Goal: Task Accomplishment & Management: Manage account settings

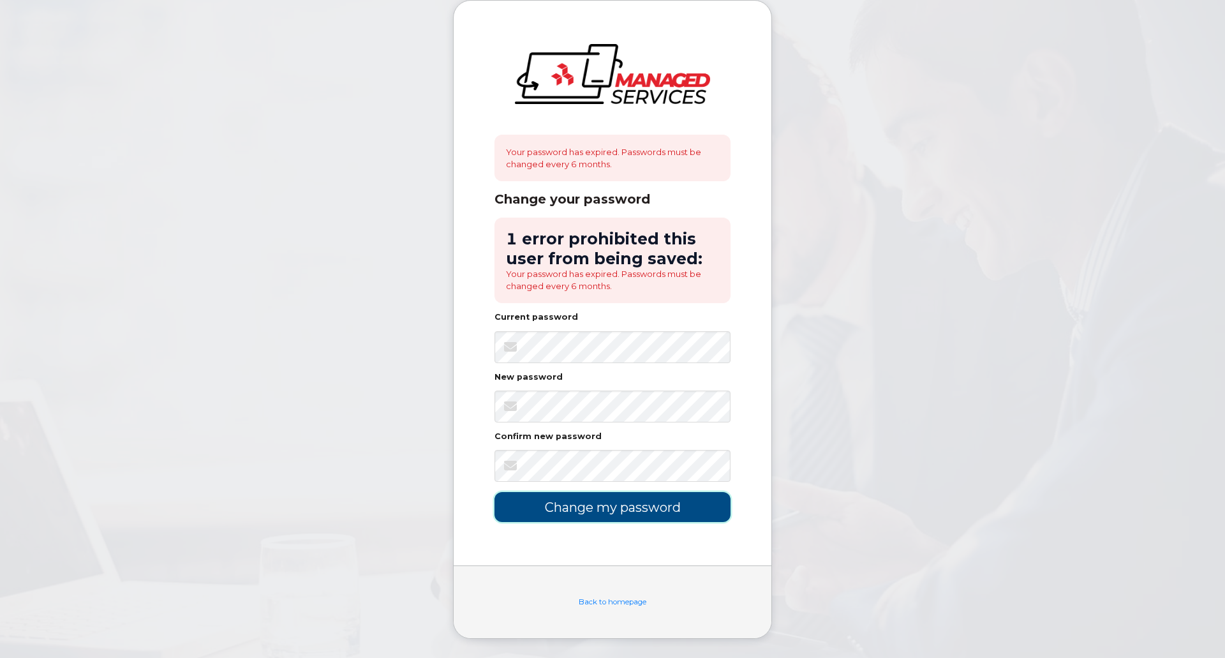
click at [658, 515] on input "Change my password" at bounding box center [612, 507] width 236 height 30
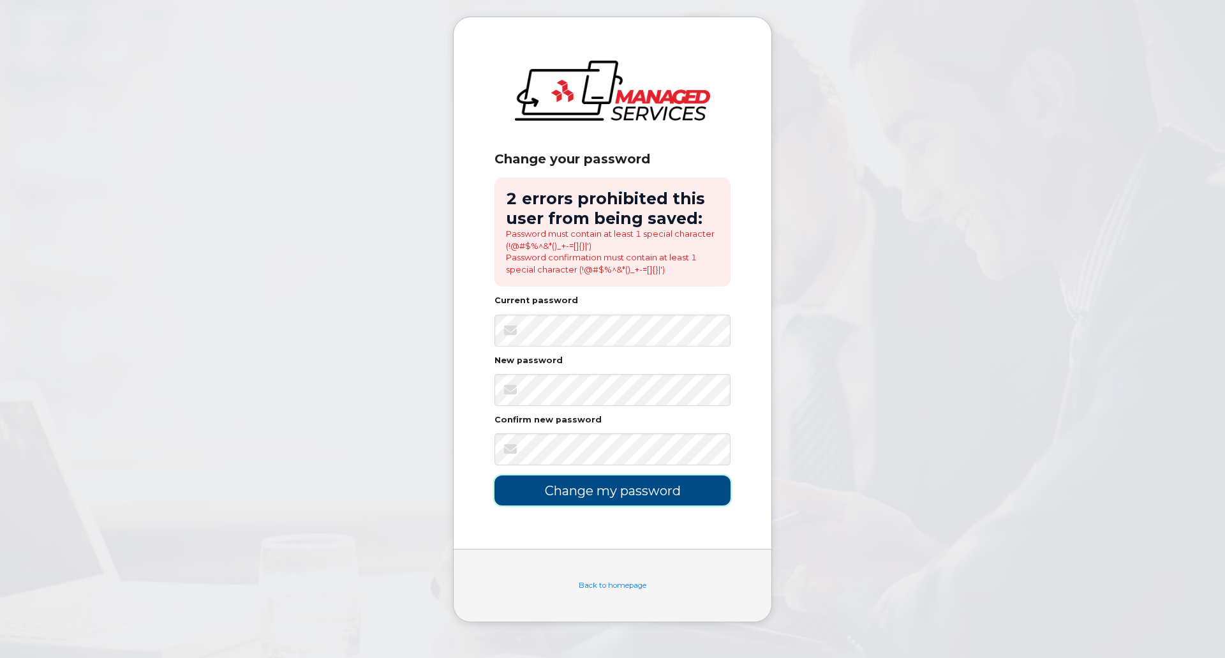
click at [583, 485] on input "Change my password" at bounding box center [612, 490] width 236 height 30
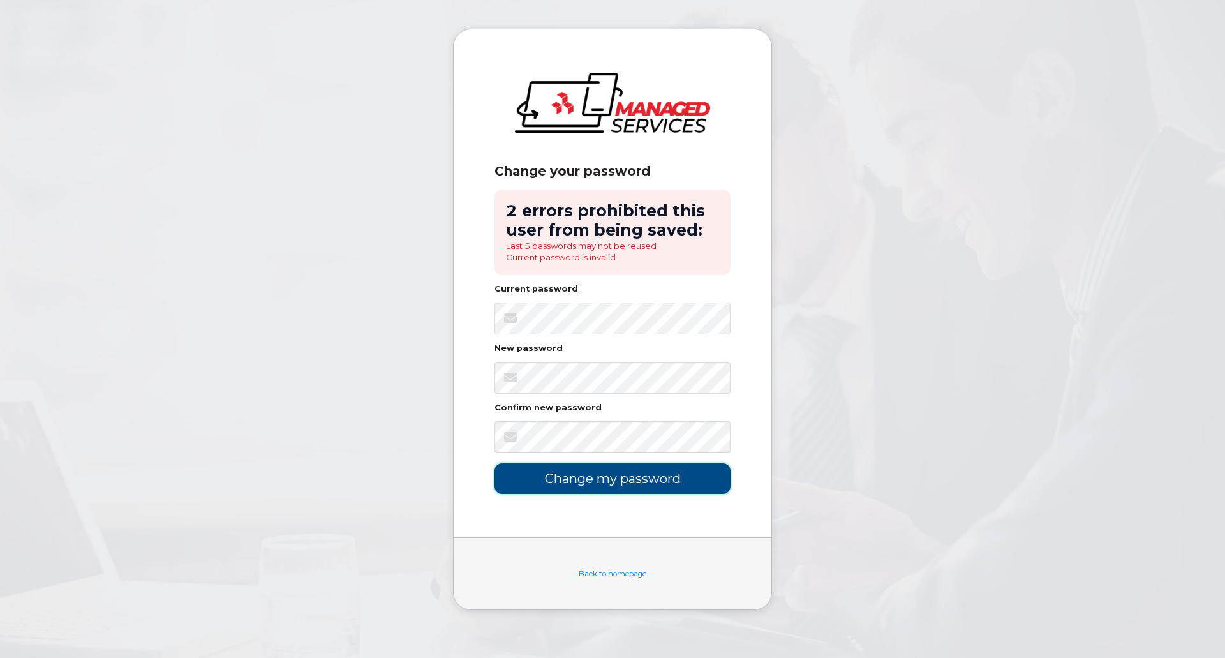
click at [622, 490] on input "Change my password" at bounding box center [612, 478] width 236 height 30
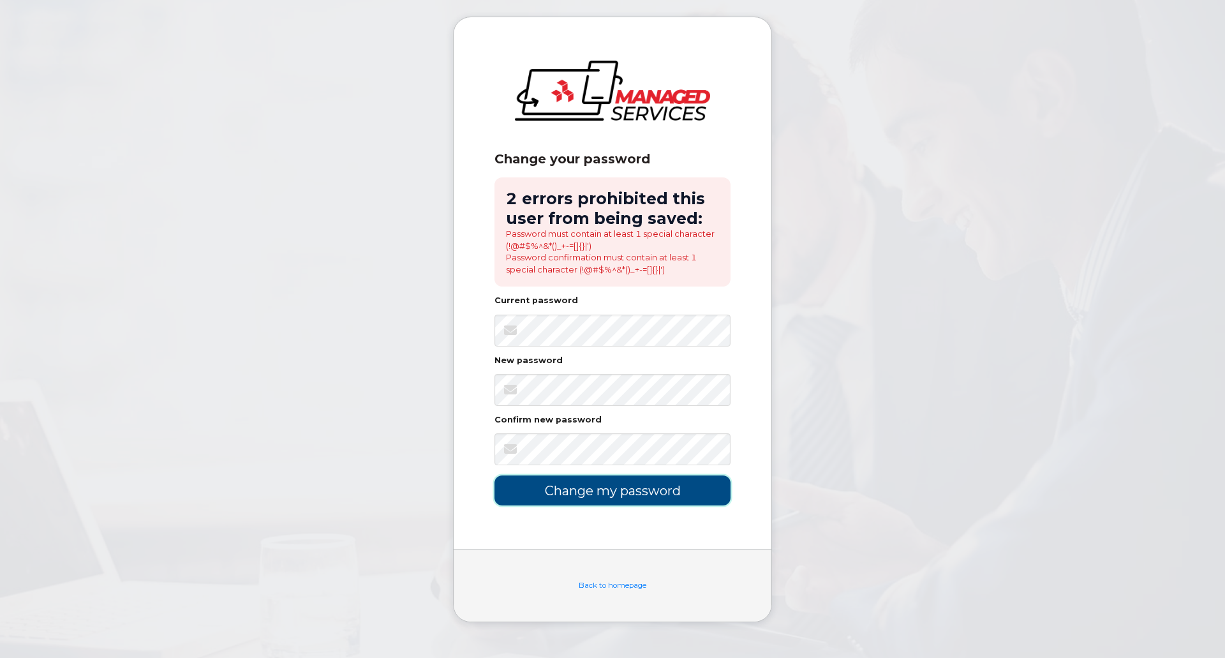
click at [641, 496] on input "Change my password" at bounding box center [612, 490] width 236 height 30
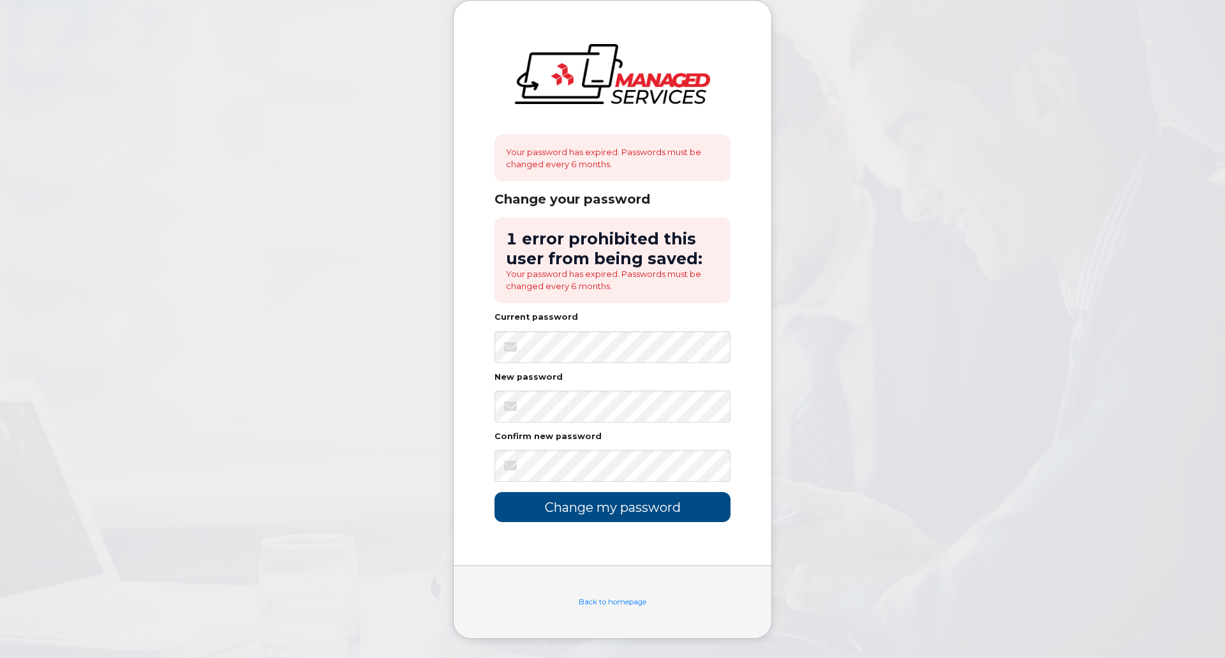
click at [797, 399] on body "Your password has expired. Passwords must be changed every 6 months. Change you…" at bounding box center [612, 329] width 1225 height 658
click at [628, 509] on input "Change my password" at bounding box center [612, 507] width 236 height 30
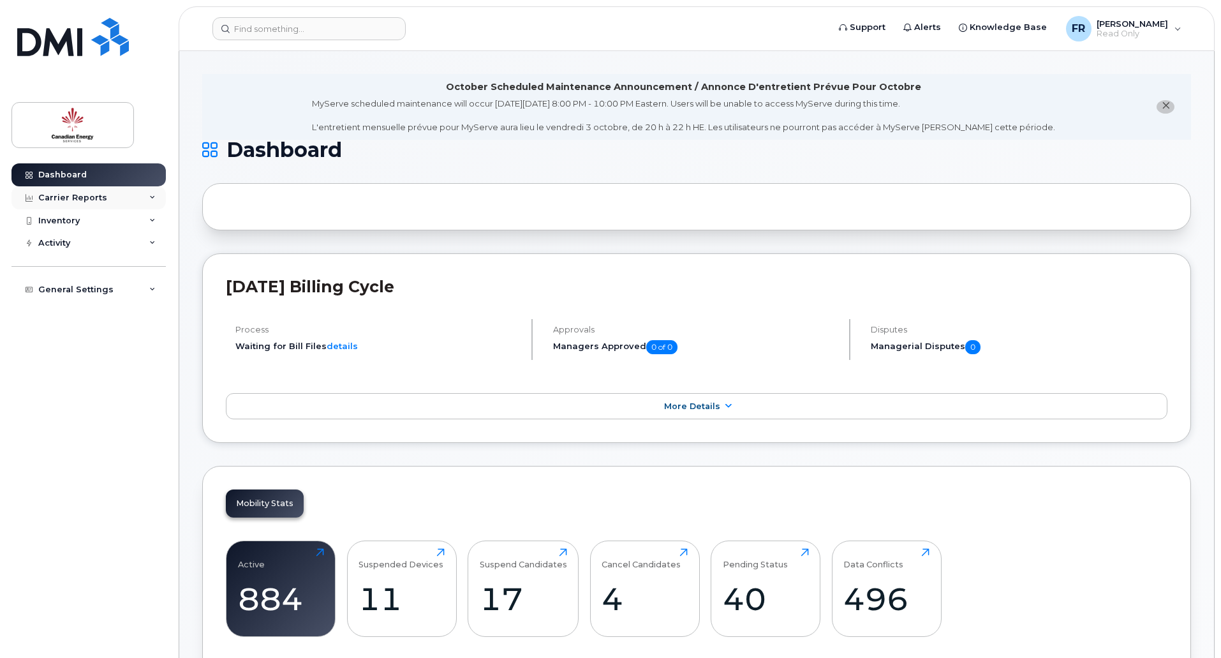
click at [154, 199] on icon at bounding box center [152, 198] width 6 height 6
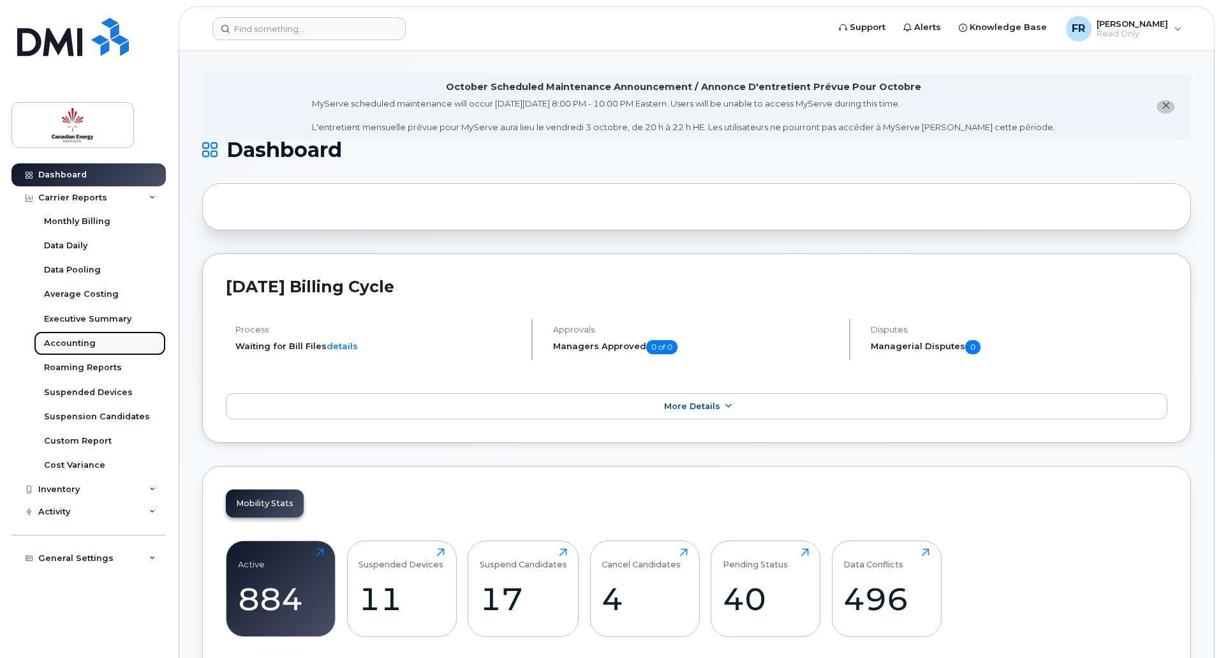
click at [70, 341] on div "Accounting" at bounding box center [70, 342] width 52 height 11
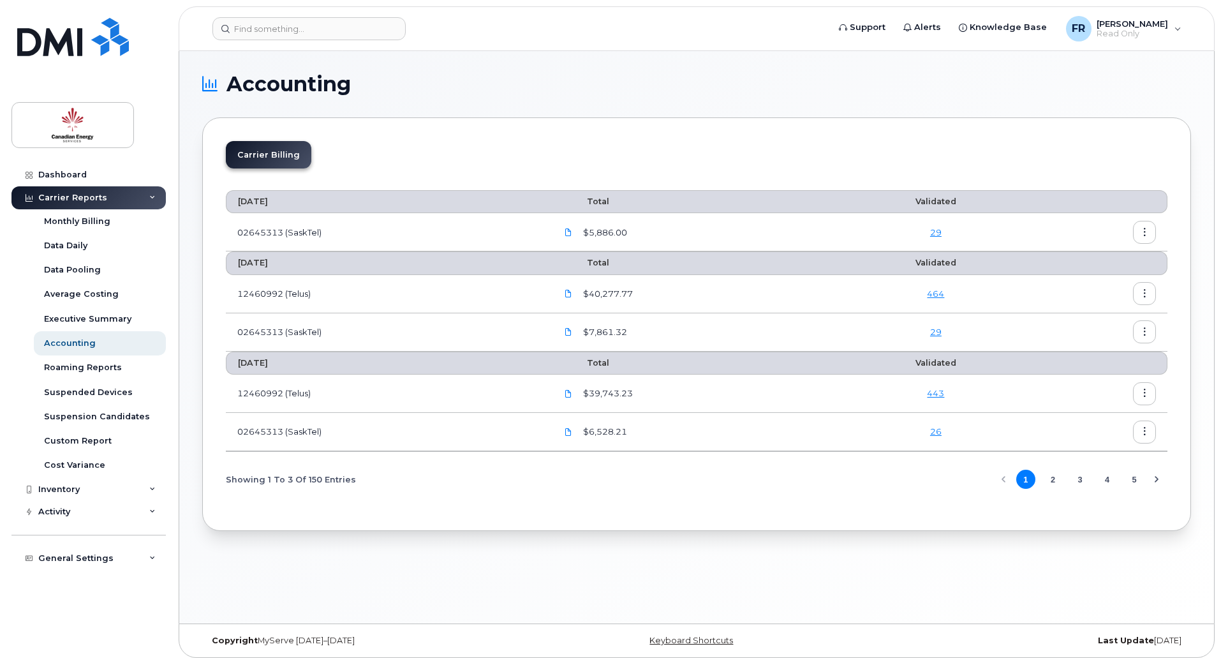
click at [1141, 298] on button "button" at bounding box center [1144, 293] width 23 height 23
click at [1089, 325] on span "Details" at bounding box center [1079, 320] width 35 height 11
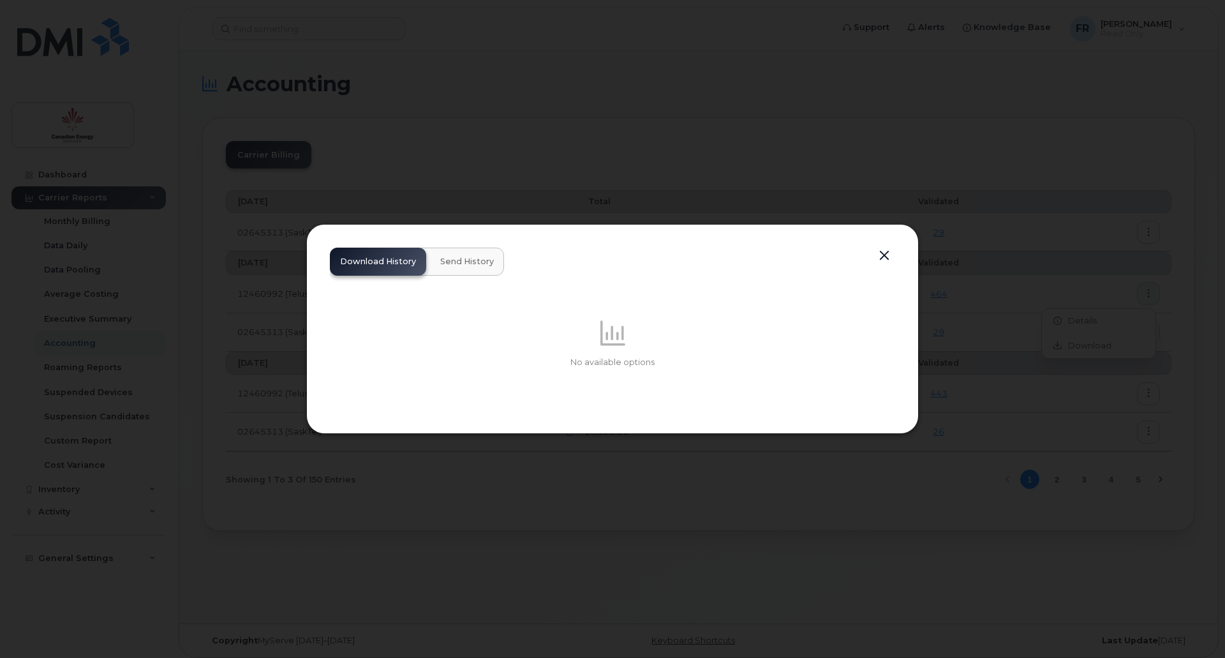
click at [888, 258] on button "button" at bounding box center [884, 256] width 19 height 18
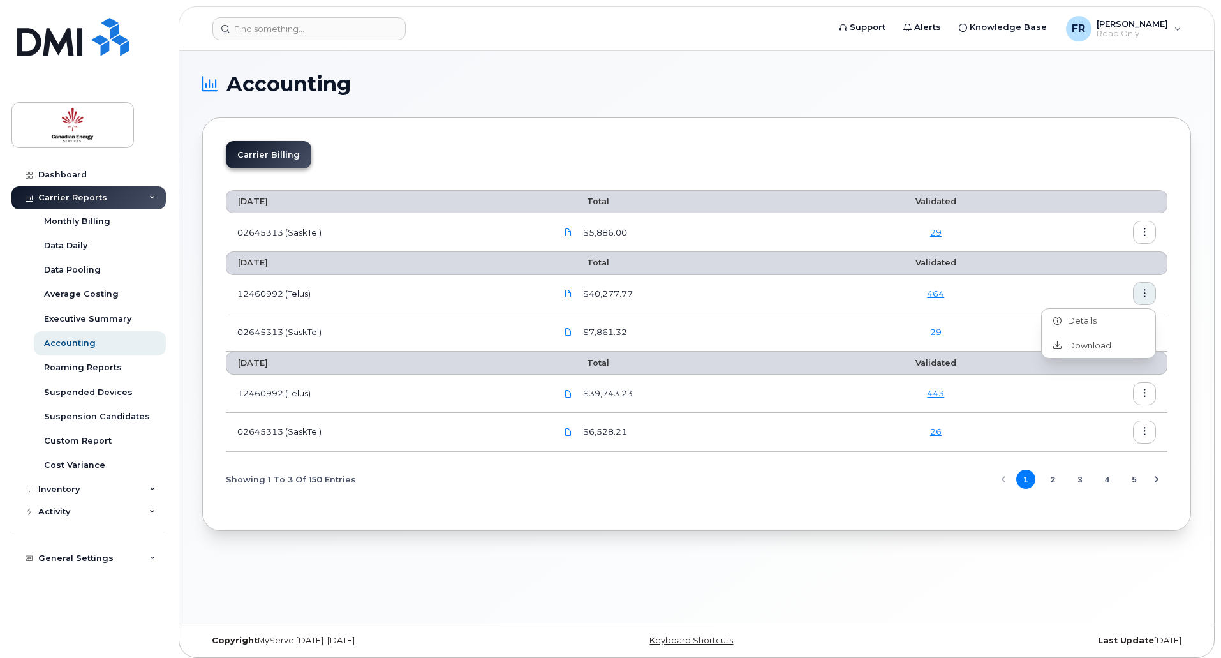
click at [793, 304] on td "$40,277.77" at bounding box center [693, 294] width 296 height 38
click at [569, 295] on icon at bounding box center [569, 294] width 8 height 8
click at [570, 334] on icon at bounding box center [569, 332] width 8 height 8
click at [1148, 297] on icon "button" at bounding box center [1145, 294] width 8 height 8
click at [1107, 343] on span "Download" at bounding box center [1087, 345] width 50 height 11
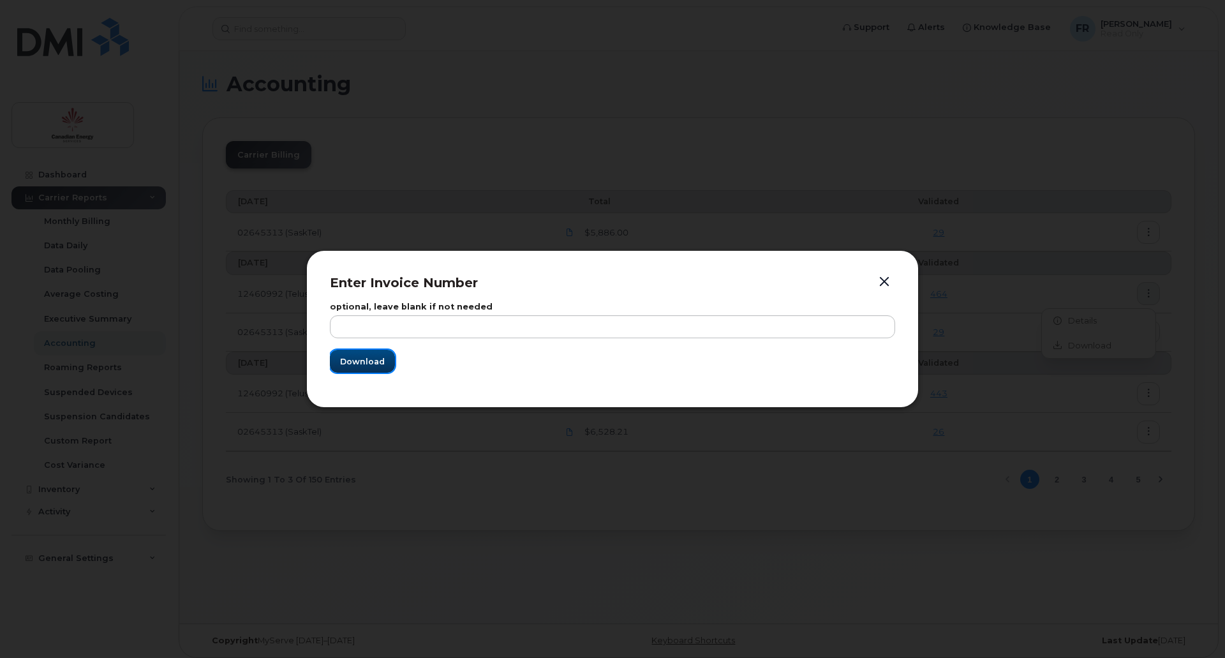
click at [374, 367] on span "Download" at bounding box center [362, 361] width 45 height 12
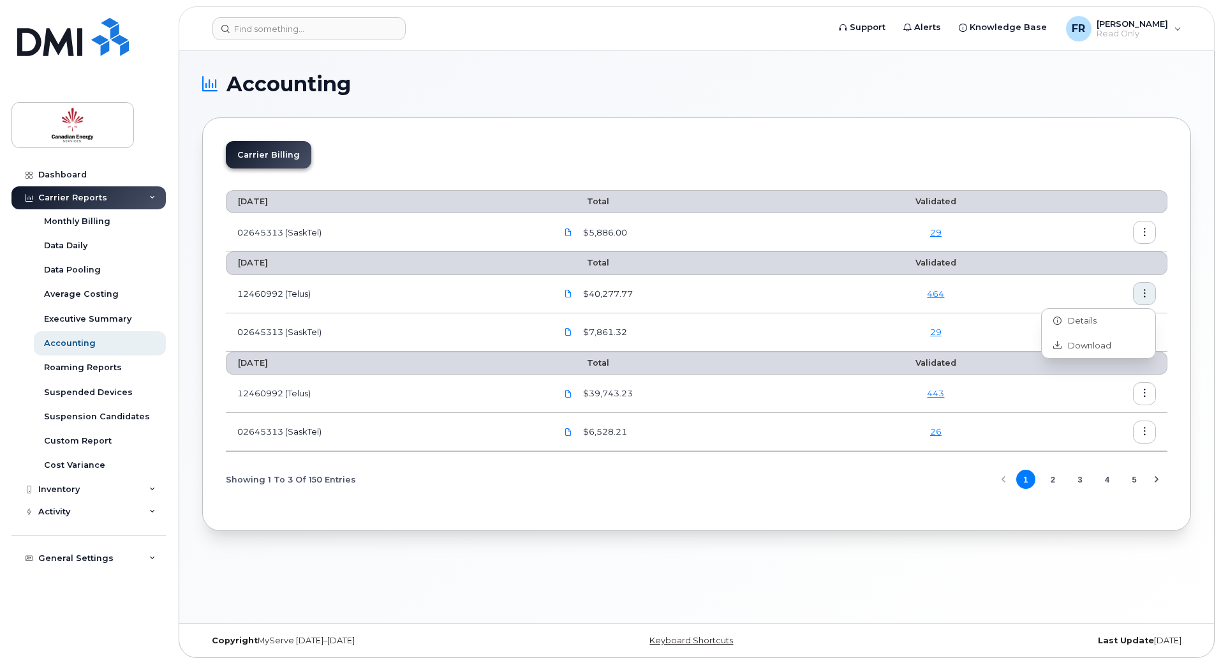
click at [994, 341] on td "29" at bounding box center [936, 332] width 190 height 38
click at [1142, 335] on icon "button" at bounding box center [1145, 332] width 8 height 8
click at [1105, 377] on div "Download" at bounding box center [1099, 384] width 114 height 24
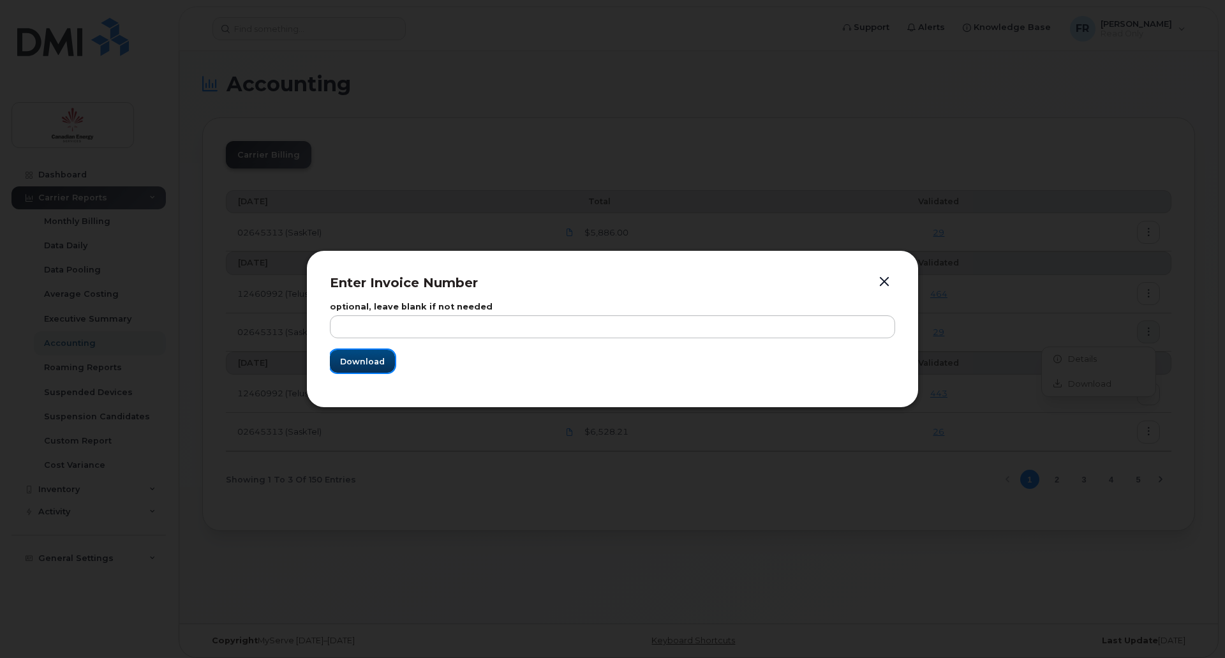
click at [389, 367] on button "Download" at bounding box center [362, 361] width 65 height 23
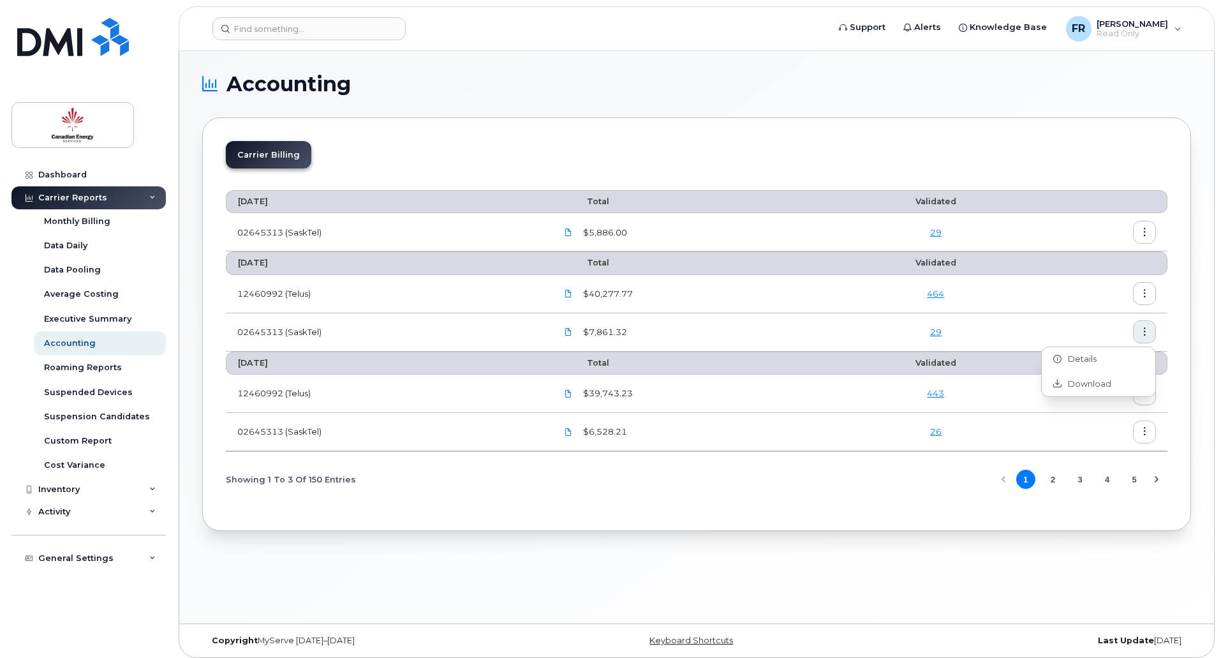
scroll to position [6, 0]
